Goal: Find specific page/section: Find specific page/section

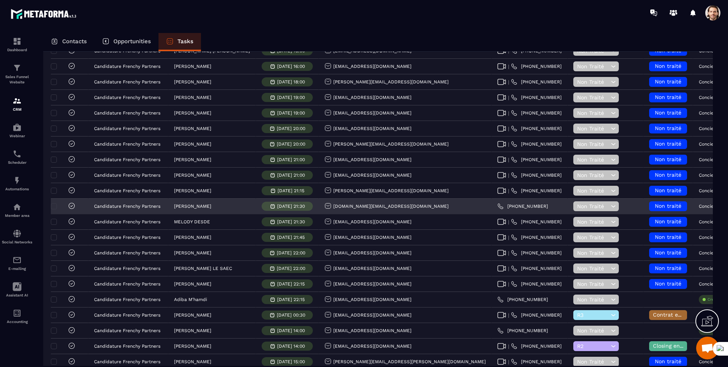
scroll to position [121, 0]
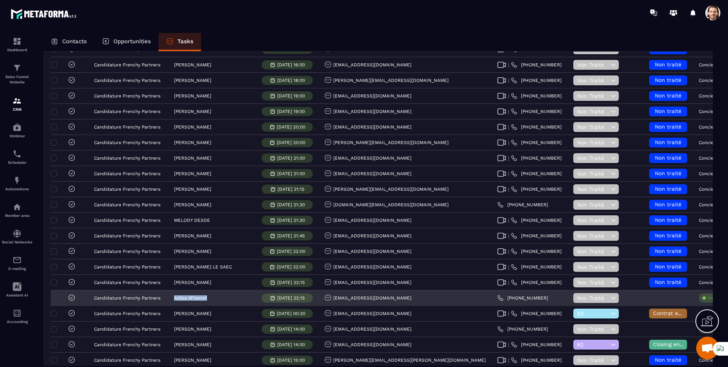
copy p "Adiba M’hamdi"
drag, startPoint x: 212, startPoint y: 298, endPoint x: 168, endPoint y: 298, distance: 44.0
click at [168, 298] on div "Adiba M’hamdi" at bounding box center [212, 298] width 88 height 15
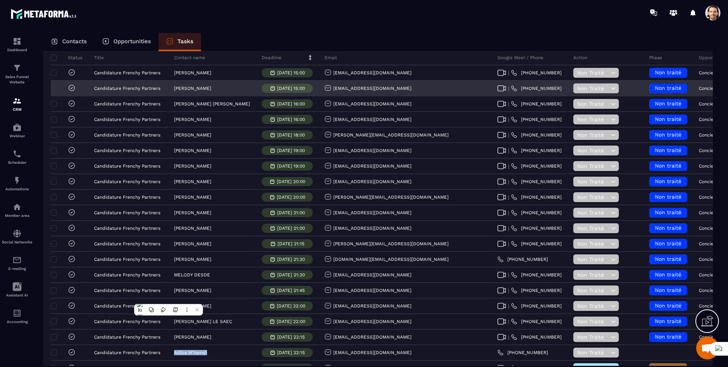
scroll to position [0, 0]
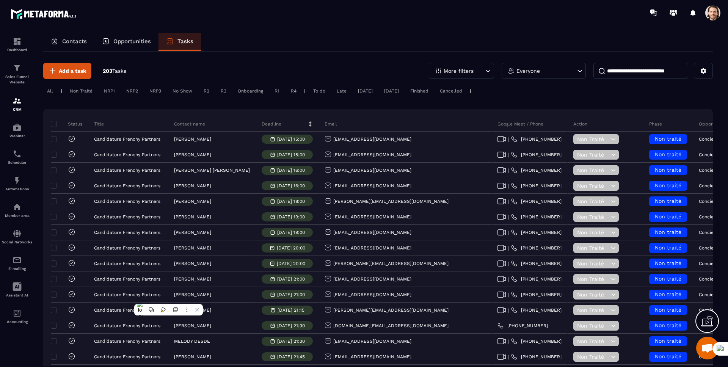
click at [135, 49] on div "Opportunities" at bounding box center [126, 42] width 64 height 18
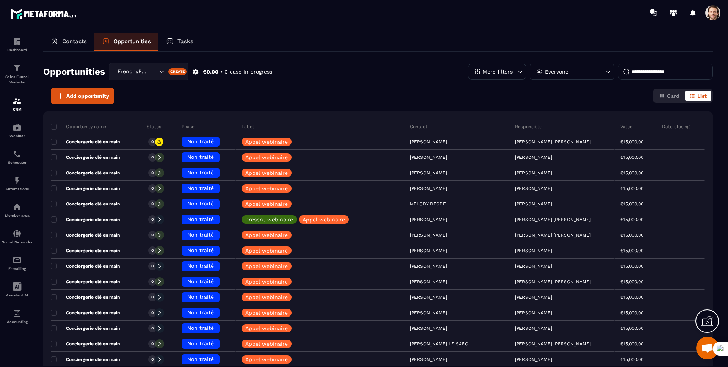
click at [136, 48] on div "Opportunities" at bounding box center [126, 42] width 64 height 18
click at [643, 72] on input at bounding box center [665, 72] width 95 height 16
paste input "**********"
type input "**********"
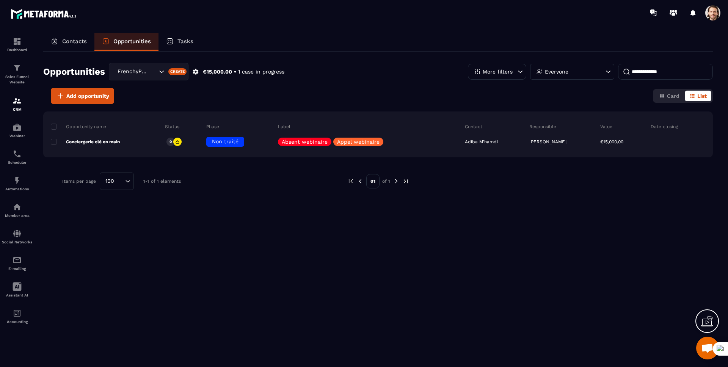
click at [193, 38] on p "Tasks" at bounding box center [185, 41] width 16 height 7
